Goal: Download file/media

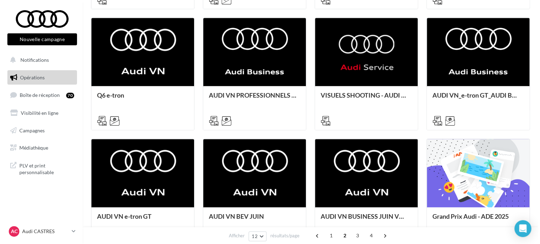
scroll to position [317, 0]
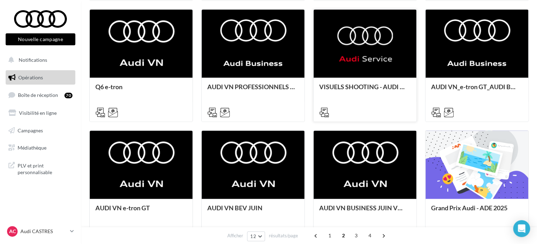
click at [359, 40] on div at bounding box center [364, 43] width 103 height 69
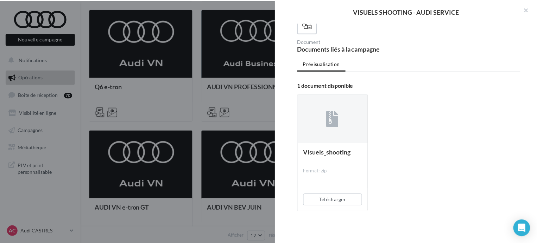
scroll to position [52, 0]
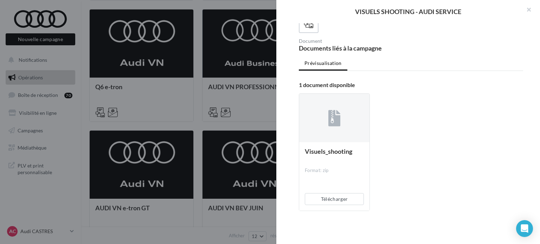
click at [346, 116] on div at bounding box center [334, 118] width 70 height 49
click at [331, 203] on button "Télécharger" at bounding box center [334, 199] width 59 height 12
click at [528, 8] on button "button" at bounding box center [526, 10] width 28 height 21
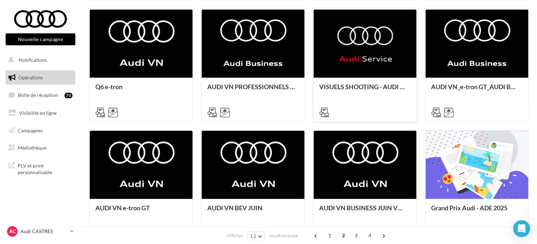
click at [364, 36] on div at bounding box center [364, 43] width 103 height 69
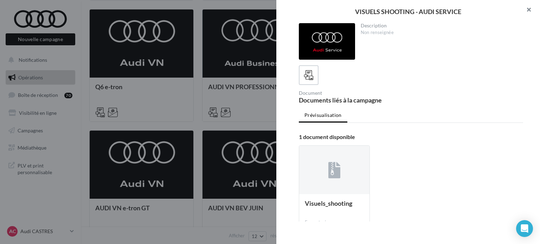
click at [530, 8] on button "button" at bounding box center [526, 10] width 28 height 21
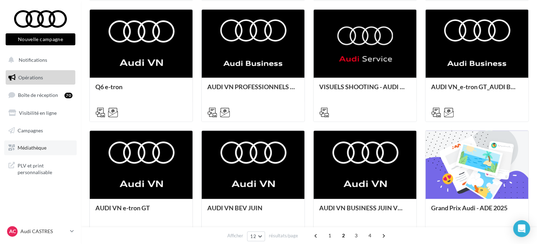
click at [34, 151] on link "Médiathèque" at bounding box center [40, 148] width 72 height 15
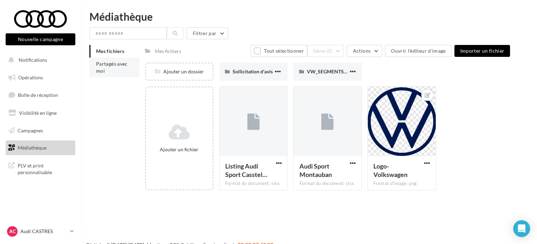
click at [111, 64] on span "Partagés avec moi" at bounding box center [112, 67] width 32 height 13
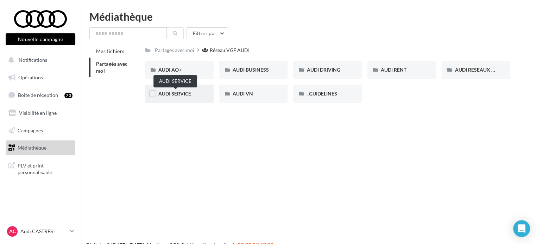
click at [163, 97] on span "AUDI SERVICE" at bounding box center [174, 94] width 33 height 6
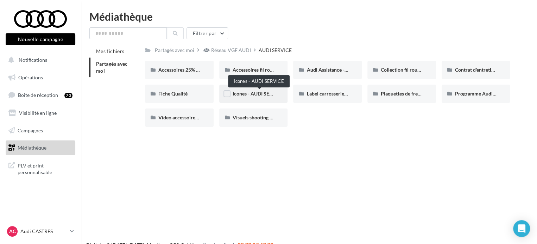
click at [264, 96] on span "Icones - AUDI SERVICE" at bounding box center [258, 94] width 51 height 6
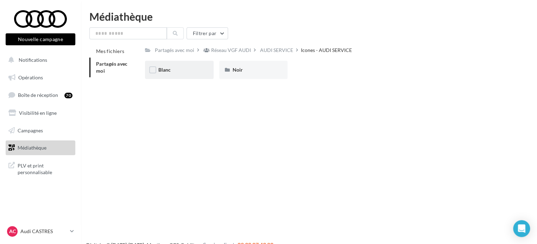
click at [173, 74] on div "Blanc" at bounding box center [179, 69] width 42 height 7
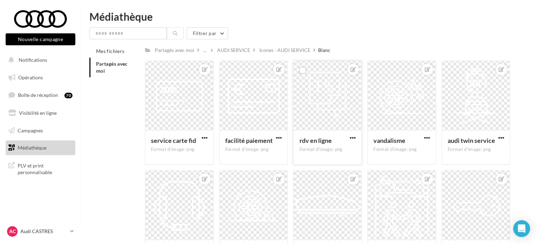
click at [298, 69] on div at bounding box center [302, 70] width 18 height 18
click at [300, 70] on label at bounding box center [302, 70] width 7 height 7
click at [350, 138] on span "button" at bounding box center [353, 138] width 6 height 6
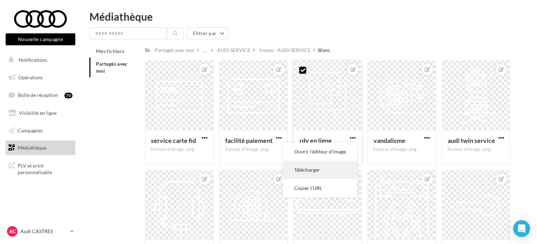
click at [335, 167] on button "Télécharger" at bounding box center [320, 170] width 74 height 18
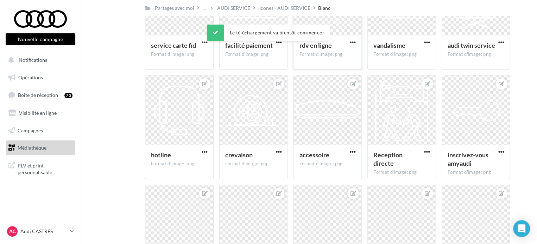
scroll to position [106, 0]
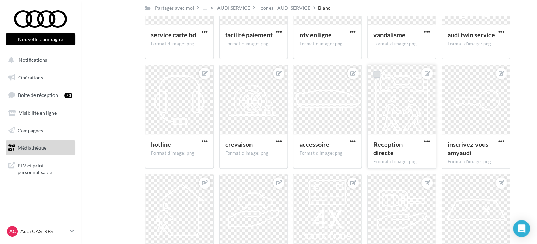
click at [377, 74] on label at bounding box center [376, 74] width 7 height 7
click at [425, 143] on span "button" at bounding box center [427, 142] width 6 height 6
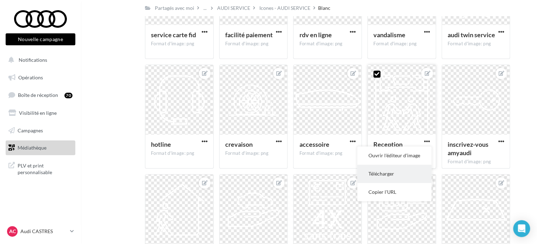
click at [405, 180] on button "Télécharger" at bounding box center [394, 174] width 74 height 18
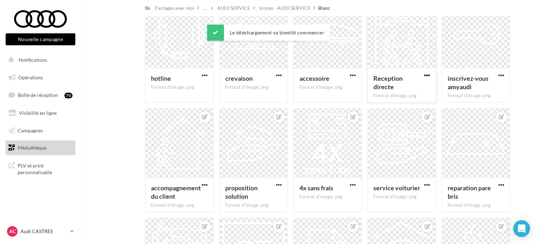
scroll to position [176, 0]
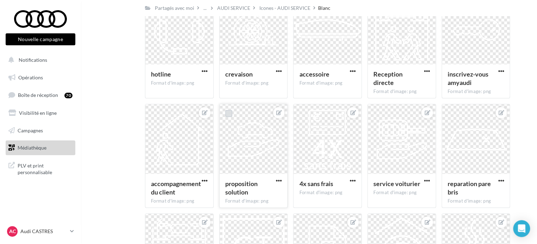
click at [228, 113] on label at bounding box center [228, 113] width 7 height 7
click at [280, 182] on span "button" at bounding box center [278, 181] width 6 height 6
click at [253, 213] on button "Télécharger" at bounding box center [246, 213] width 74 height 18
click at [451, 114] on label at bounding box center [450, 113] width 7 height 7
click at [502, 184] on span "button" at bounding box center [501, 181] width 6 height 6
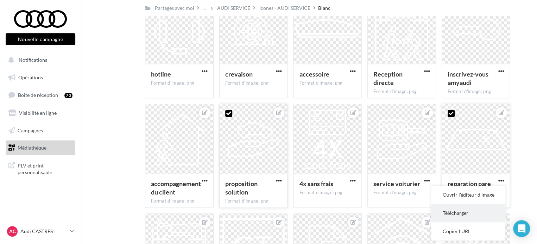
click at [477, 213] on button "Télécharger" at bounding box center [468, 213] width 74 height 18
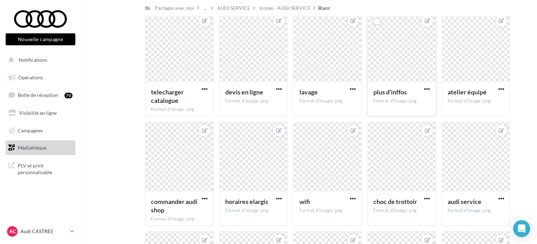
scroll to position [563, 0]
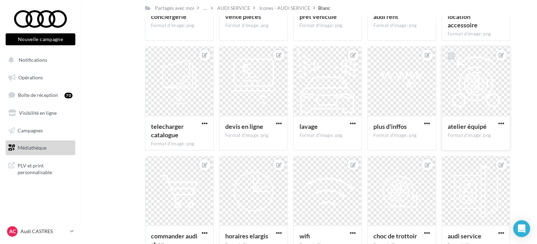
click at [449, 56] on label at bounding box center [450, 55] width 7 height 7
click at [498, 121] on span "button" at bounding box center [501, 123] width 6 height 6
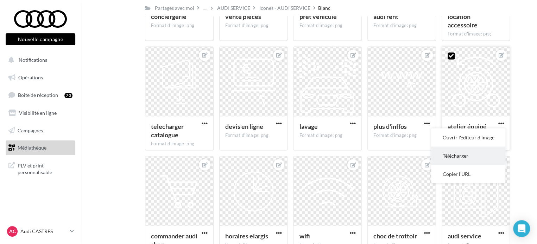
click at [466, 155] on button "Télécharger" at bounding box center [468, 156] width 74 height 18
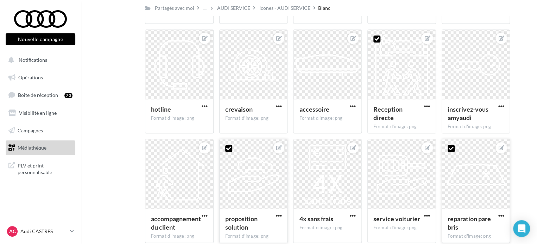
scroll to position [0, 0]
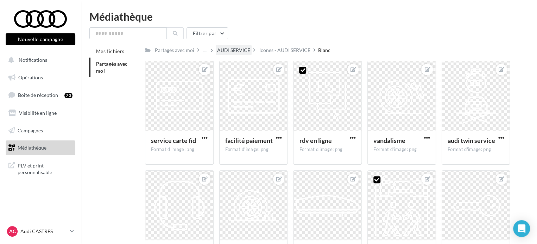
click at [237, 52] on div "AUDI SERVICE" at bounding box center [233, 50] width 33 height 7
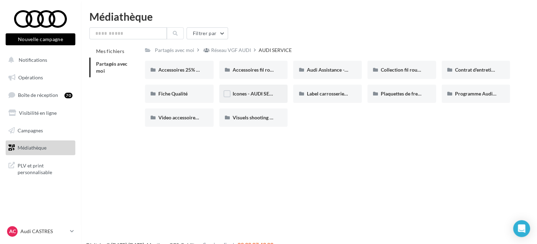
click at [259, 96] on span "Icones - AUDI SERVICE" at bounding box center [258, 94] width 51 height 6
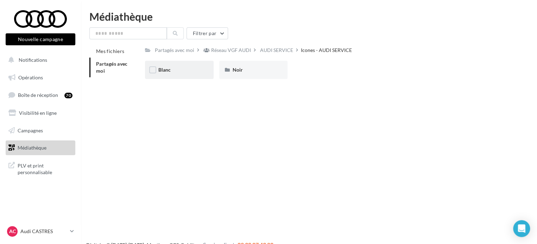
click at [187, 65] on div "Blanc" at bounding box center [179, 70] width 69 height 18
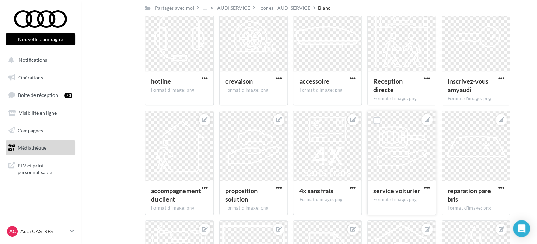
scroll to position [211, 0]
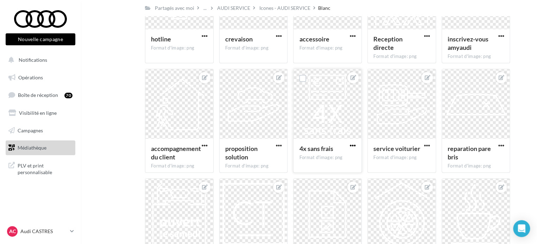
click at [354, 146] on span "button" at bounding box center [353, 146] width 6 height 6
click at [314, 180] on button "Télécharger" at bounding box center [320, 178] width 74 height 18
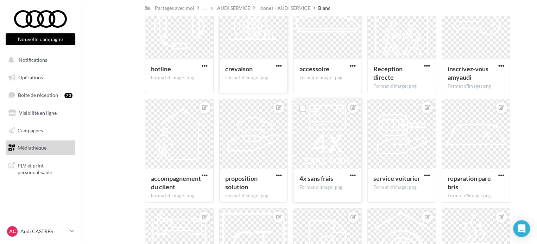
scroll to position [141, 0]
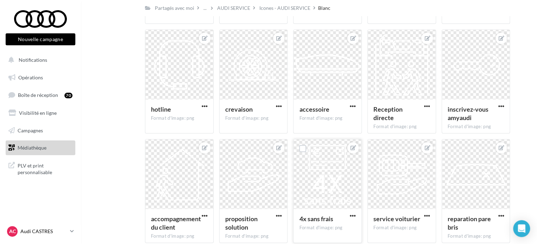
click at [49, 232] on p "Audi CASTRES" at bounding box center [43, 231] width 47 height 7
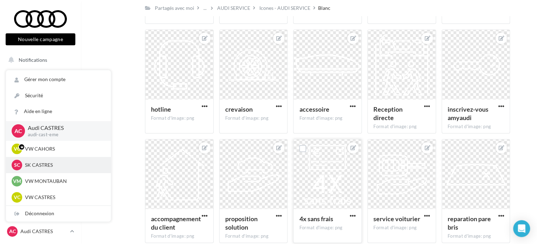
click at [33, 162] on p "SK CASTRES" at bounding box center [63, 165] width 77 height 7
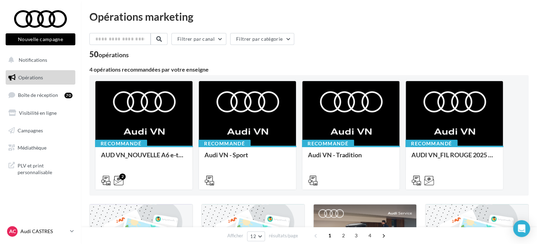
click at [43, 234] on p "Audi CASTRES" at bounding box center [43, 231] width 47 height 7
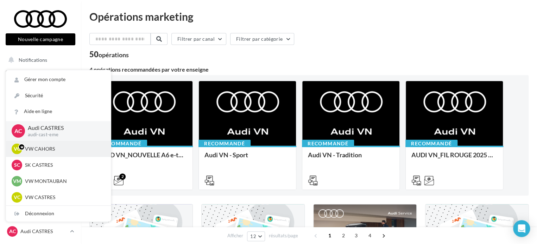
click at [37, 148] on p "VW CAHORS" at bounding box center [63, 149] width 77 height 7
